Goal: Obtain resource: Obtain resource

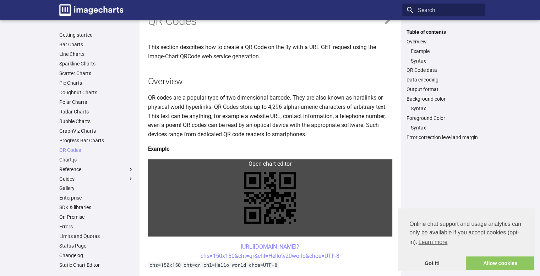
scroll to position [107, 0]
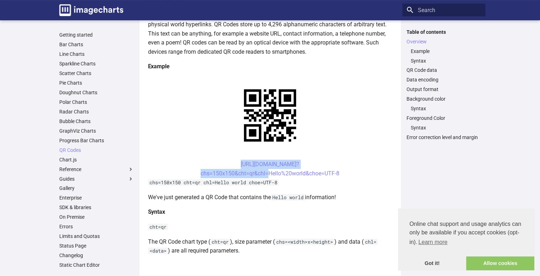
drag, startPoint x: 228, startPoint y: 163, endPoint x: 266, endPoint y: 177, distance: 40.5
click at [266, 177] on center "[URL][DOMAIN_NAME]? chs=150x150&cht=qr&chl=Hello%20world&choe=UTF-8" at bounding box center [270, 168] width 244 height 18
copy link "[URL][DOMAIN_NAME]? chs=150x150&cht=qr&chl"
click at [298, 213] on h4 "Syntax" at bounding box center [270, 211] width 244 height 9
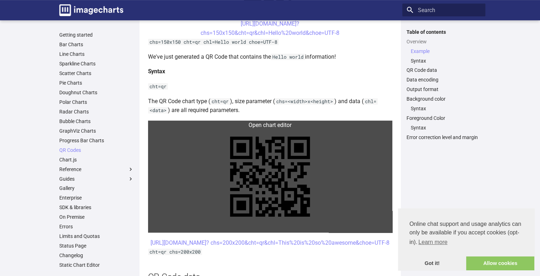
scroll to position [249, 0]
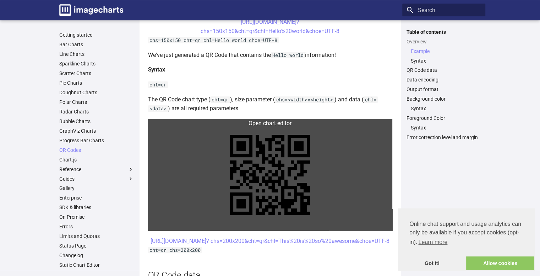
click at [281, 178] on link at bounding box center [270, 175] width 244 height 112
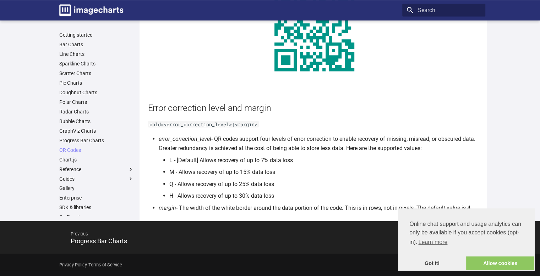
scroll to position [1292, 0]
click at [496, 261] on link "Allow cookies" at bounding box center [500, 263] width 68 height 14
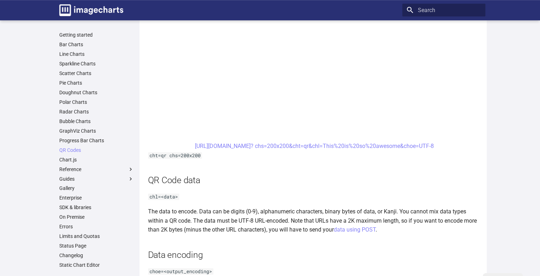
scroll to position [439, 0]
click at [246, 149] on link "https://image-charts.com/chart? chs=200x200&cht=qr&chl=This%20is%20so%20awesome…" at bounding box center [314, 146] width 239 height 7
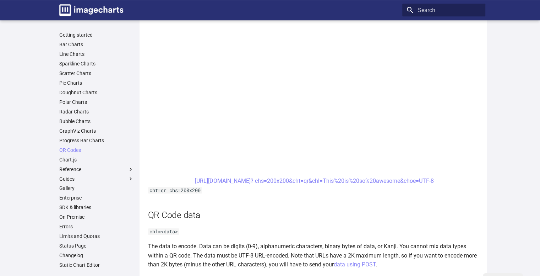
scroll to position [404, 0]
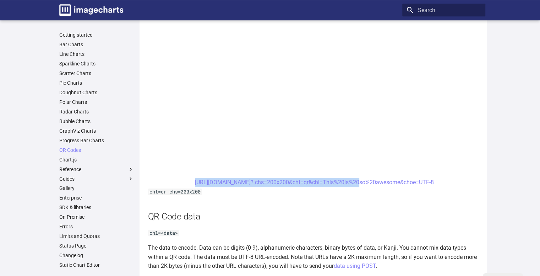
drag, startPoint x: 179, startPoint y: 183, endPoint x: 334, endPoint y: 186, distance: 154.9
click at [334, 186] on center "https://image-charts.com/chart? chs=200x200&cht=qr&chl=This%20is%20so%20awesome…" at bounding box center [314, 182] width 333 height 9
copy link "https://image-charts.com/chart? chs=200x200&cht=qr&chl="
